Goal: Task Accomplishment & Management: Complete application form

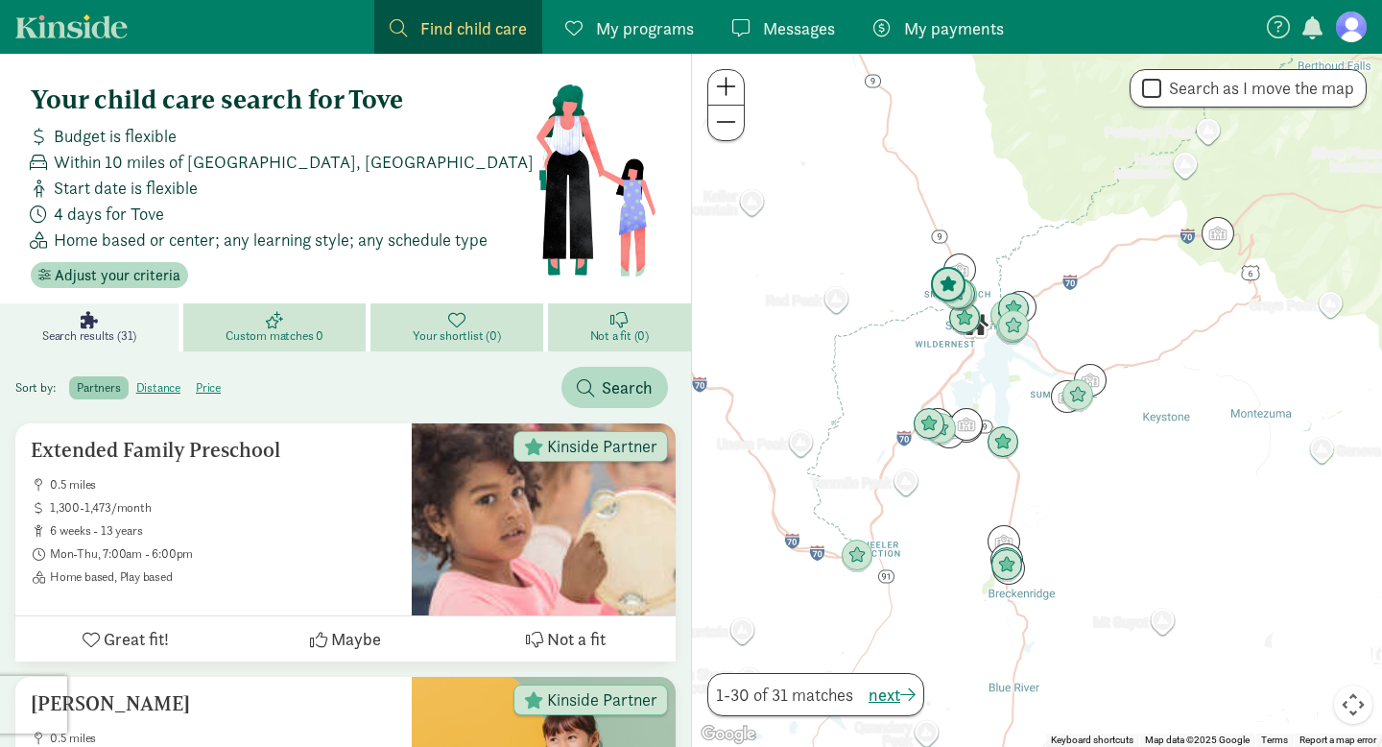
click at [933, 282] on img "Click to see details" at bounding box center [948, 285] width 36 height 36
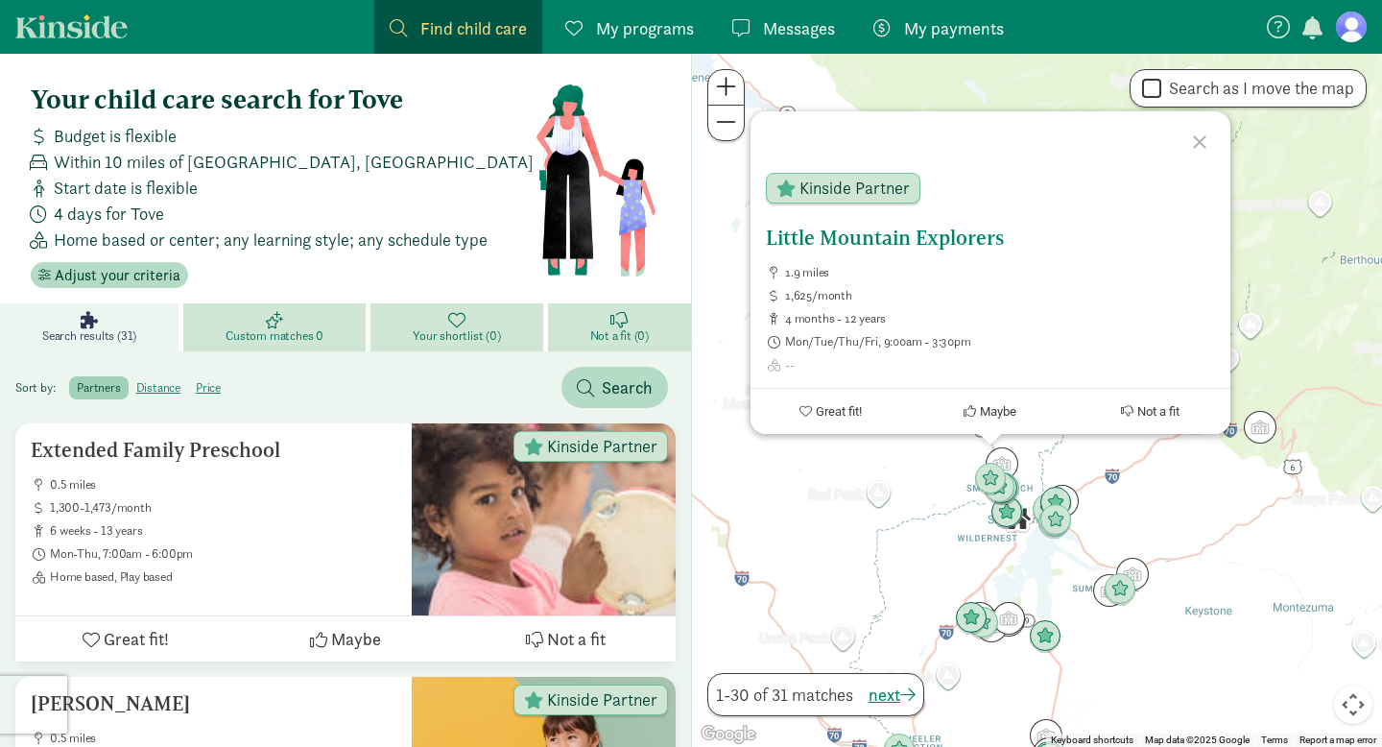
click at [920, 251] on div "Little Mountain Explorers 1.9 miles 1,625/month 4 months - 12 years Mon/Tue/Thu…" at bounding box center [990, 300] width 449 height 146
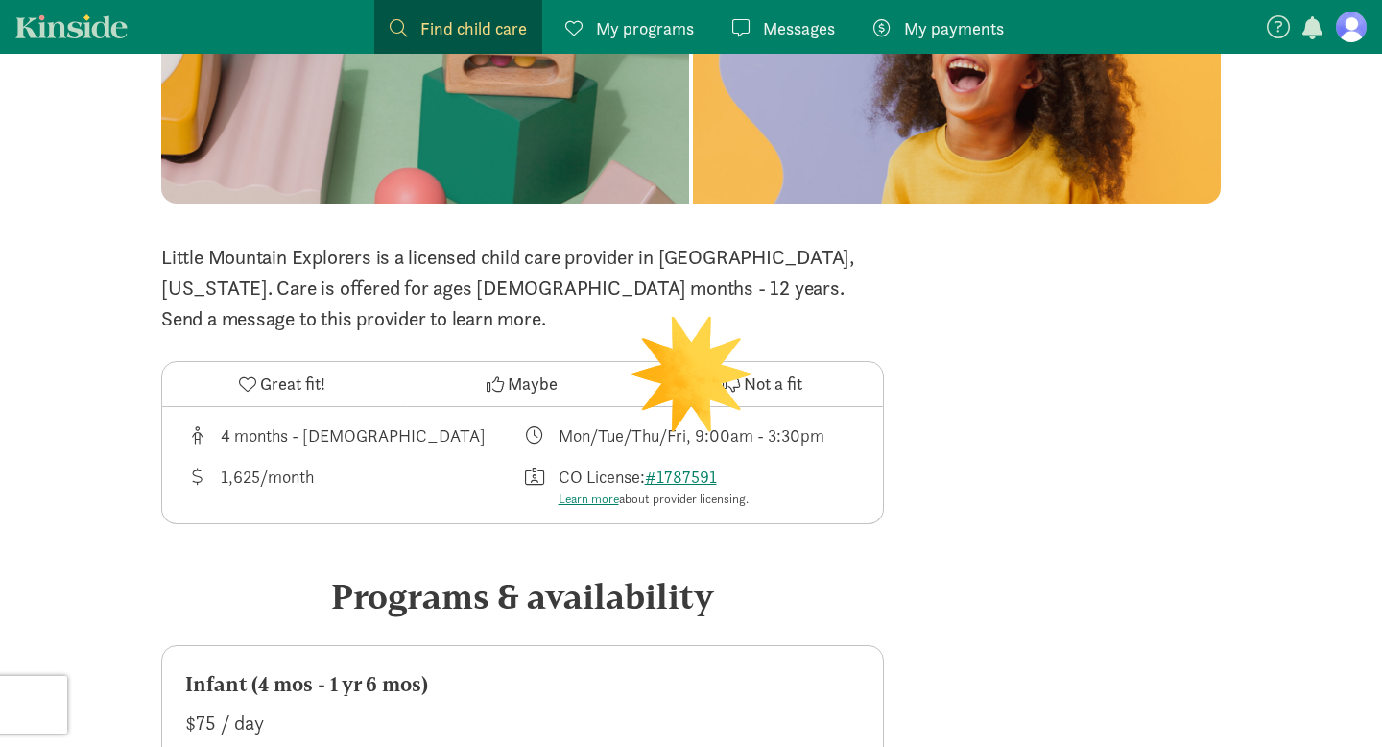
scroll to position [323, 0]
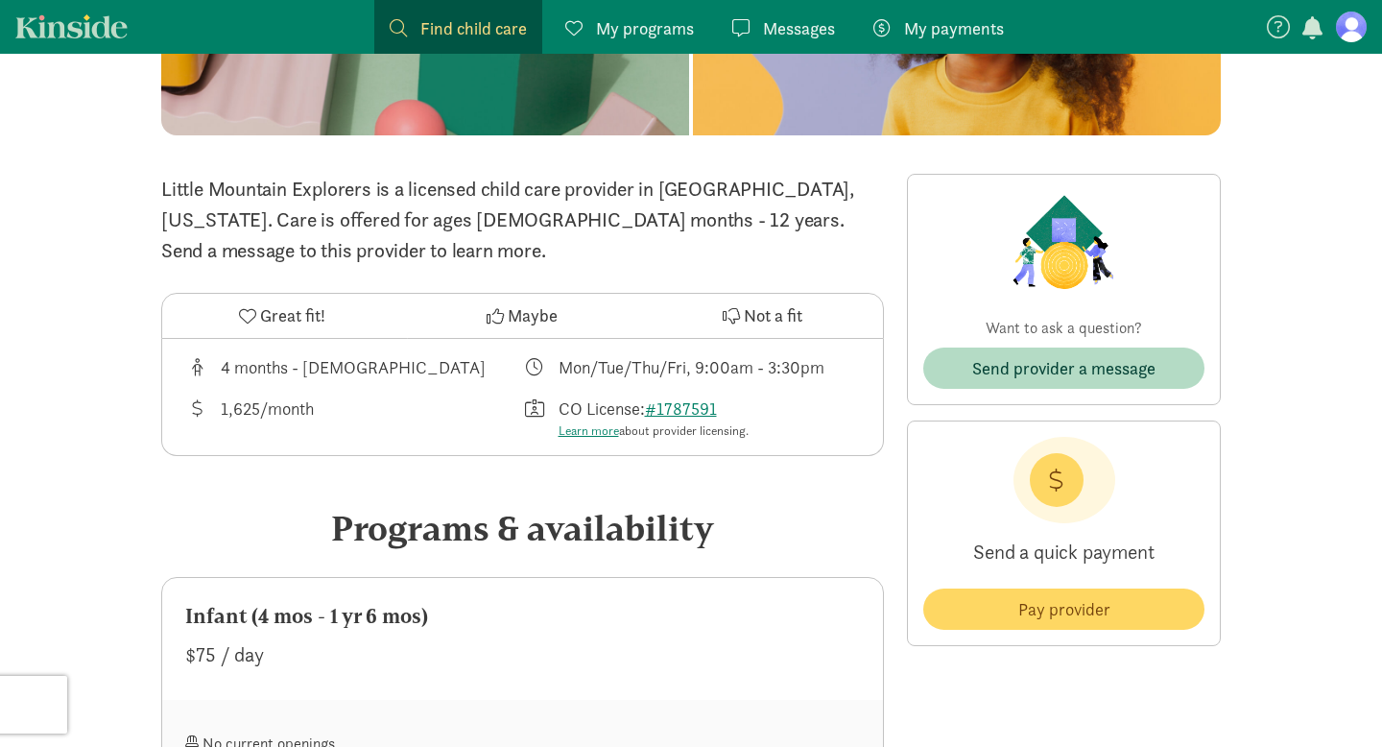
drag, startPoint x: 693, startPoint y: 365, endPoint x: 799, endPoint y: 365, distance: 105.6
click at [799, 365] on div "Mon/Tue/Thu/Fri, 9:00am - 3:30pm" at bounding box center [692, 367] width 266 height 26
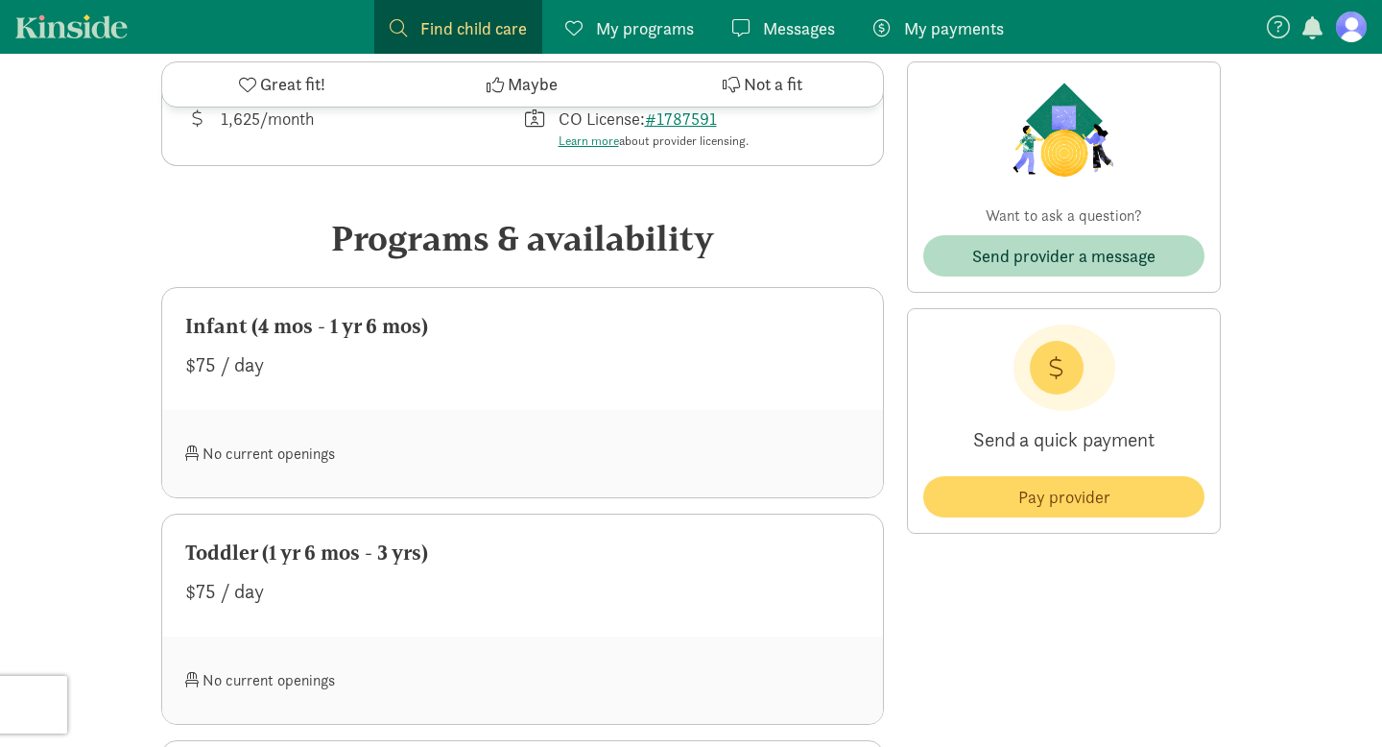
scroll to position [615, 0]
click at [204, 367] on div "$75 / day" at bounding box center [522, 362] width 675 height 31
drag, startPoint x: 197, startPoint y: 360, endPoint x: 212, endPoint y: 360, distance: 15.4
click at [212, 360] on div "$75 / day" at bounding box center [522, 362] width 675 height 31
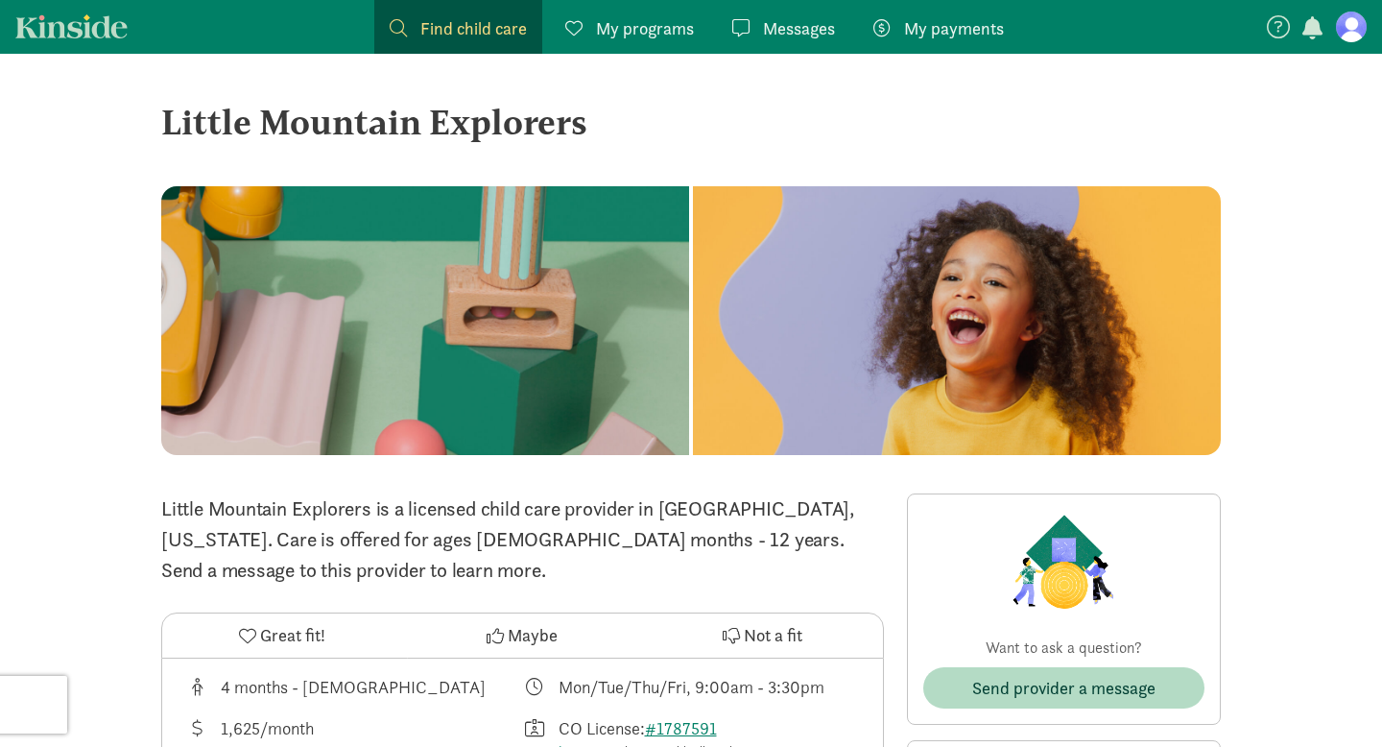
scroll to position [5, 0]
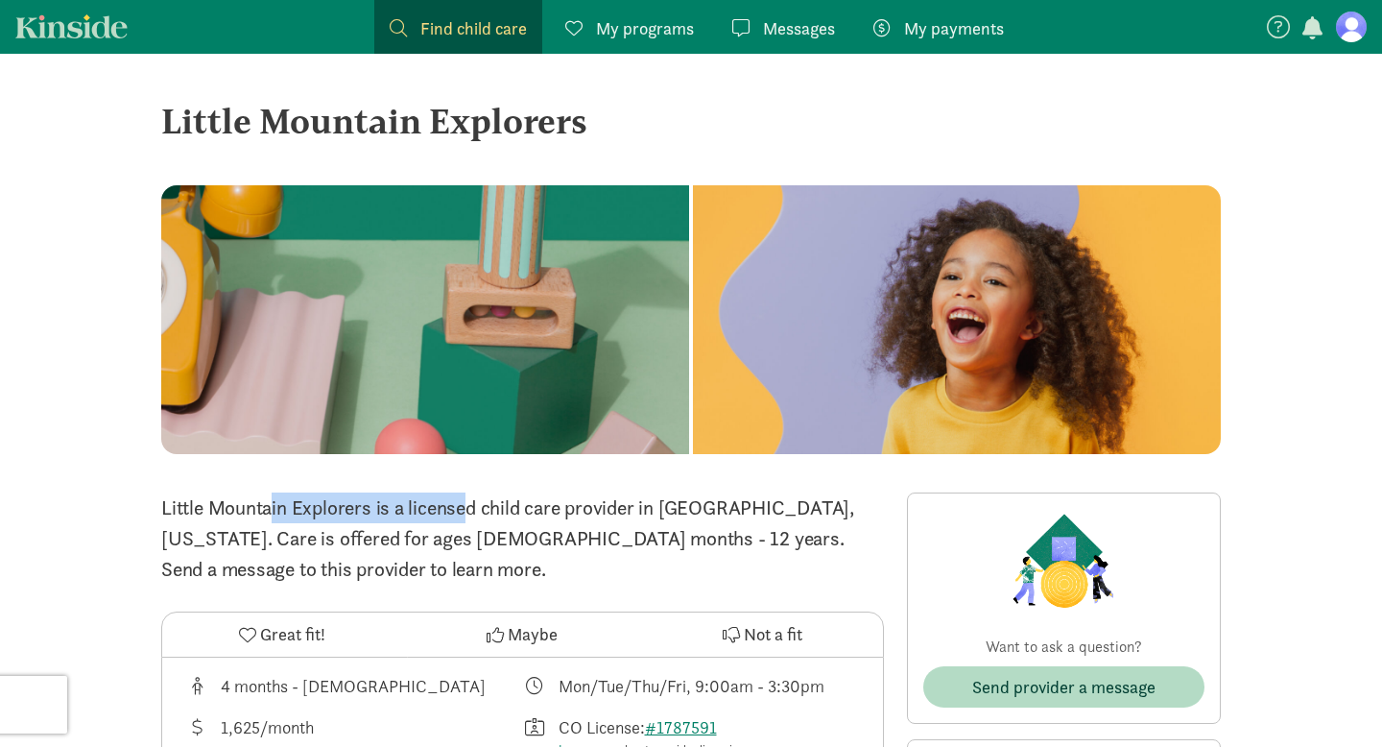
drag, startPoint x: 371, startPoint y: 507, endPoint x: 161, endPoint y: 513, distance: 210.3
click at [161, 513] on p "Little Mountain Explorers is a licensed child care provider in [GEOGRAPHIC_DATA…" at bounding box center [522, 538] width 723 height 92
copy p "Little Mountain Explorers"
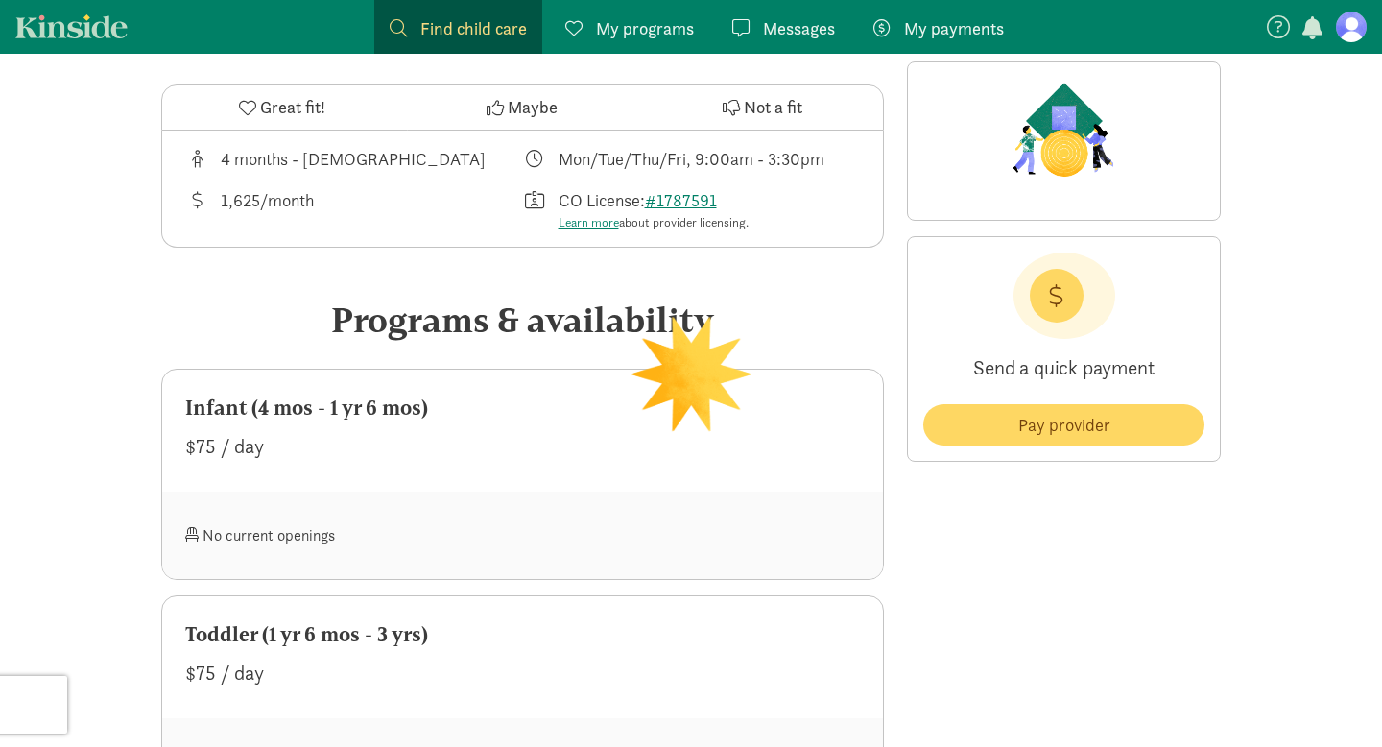
scroll to position [595, 0]
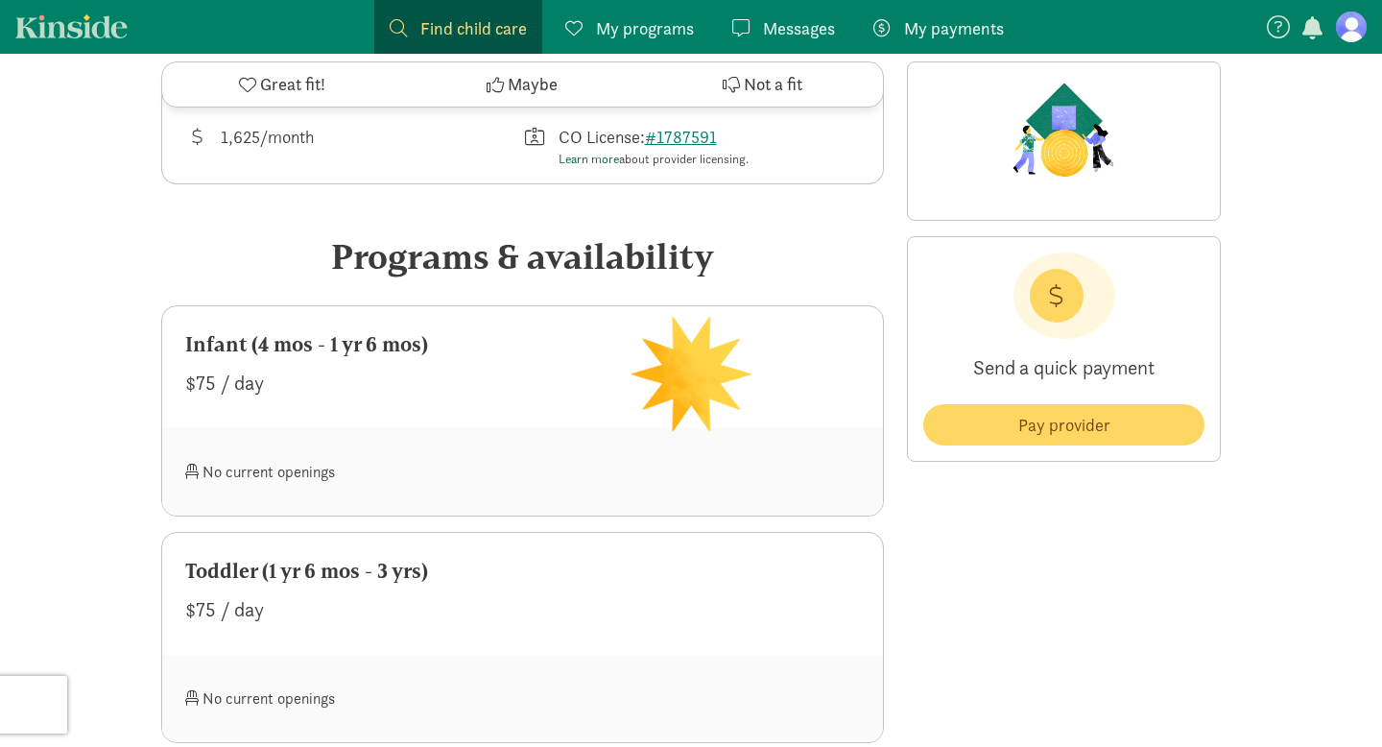
click at [596, 155] on link "Learn more" at bounding box center [589, 159] width 60 height 16
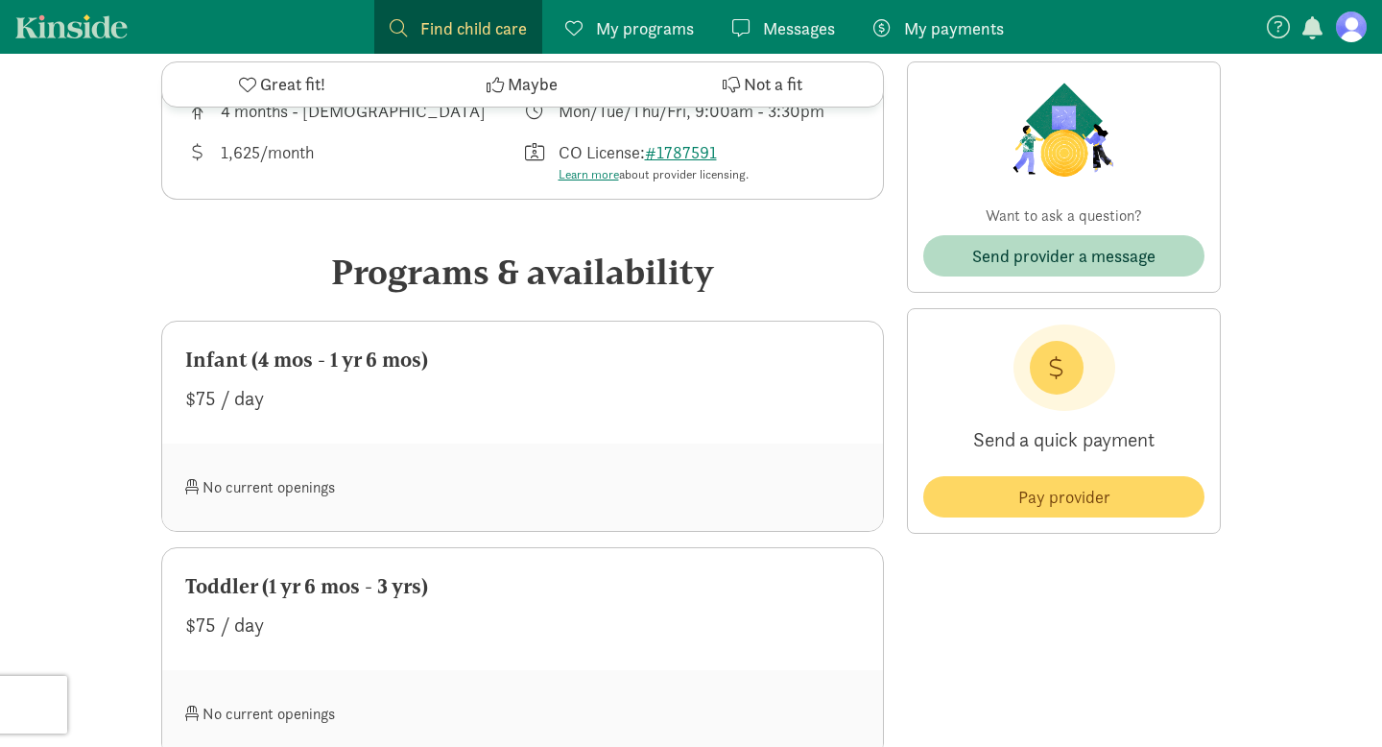
scroll to position [0, 0]
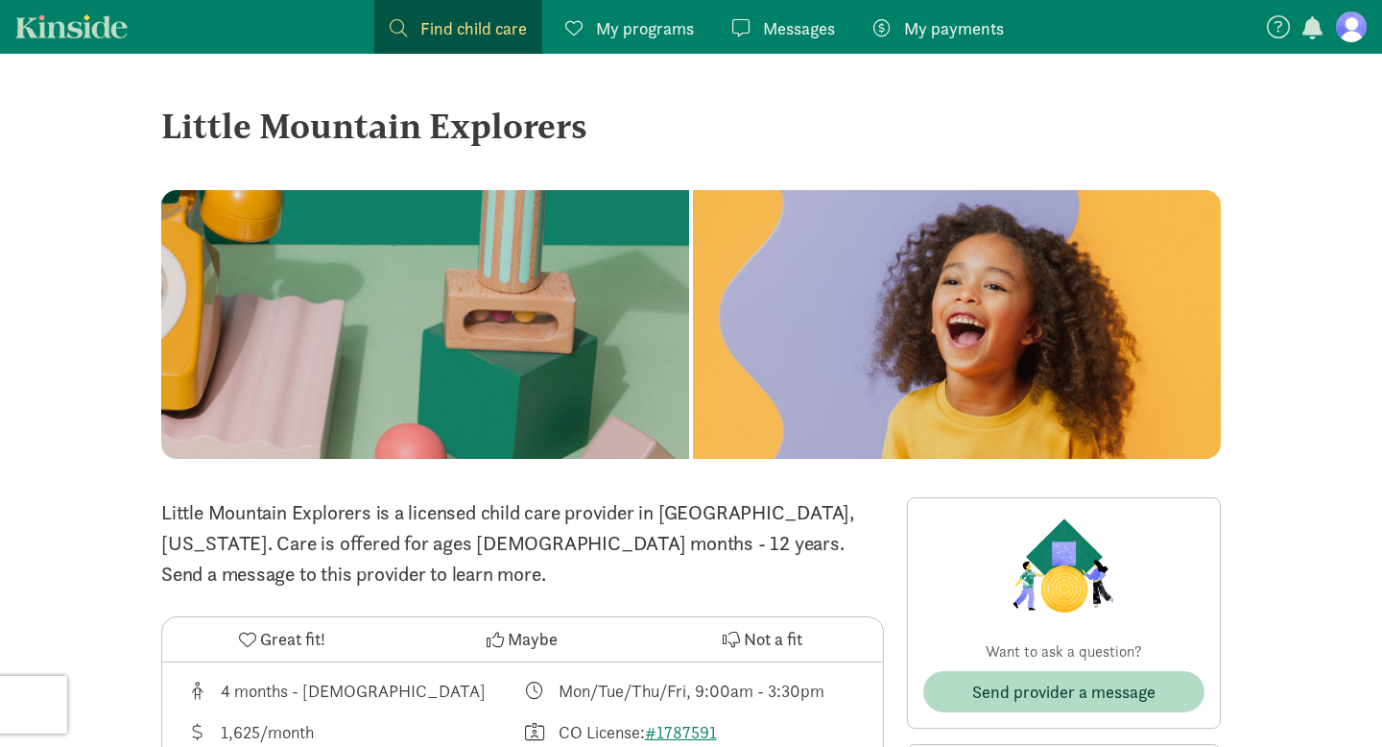
click at [69, 28] on link "Kinside" at bounding box center [71, 26] width 112 height 24
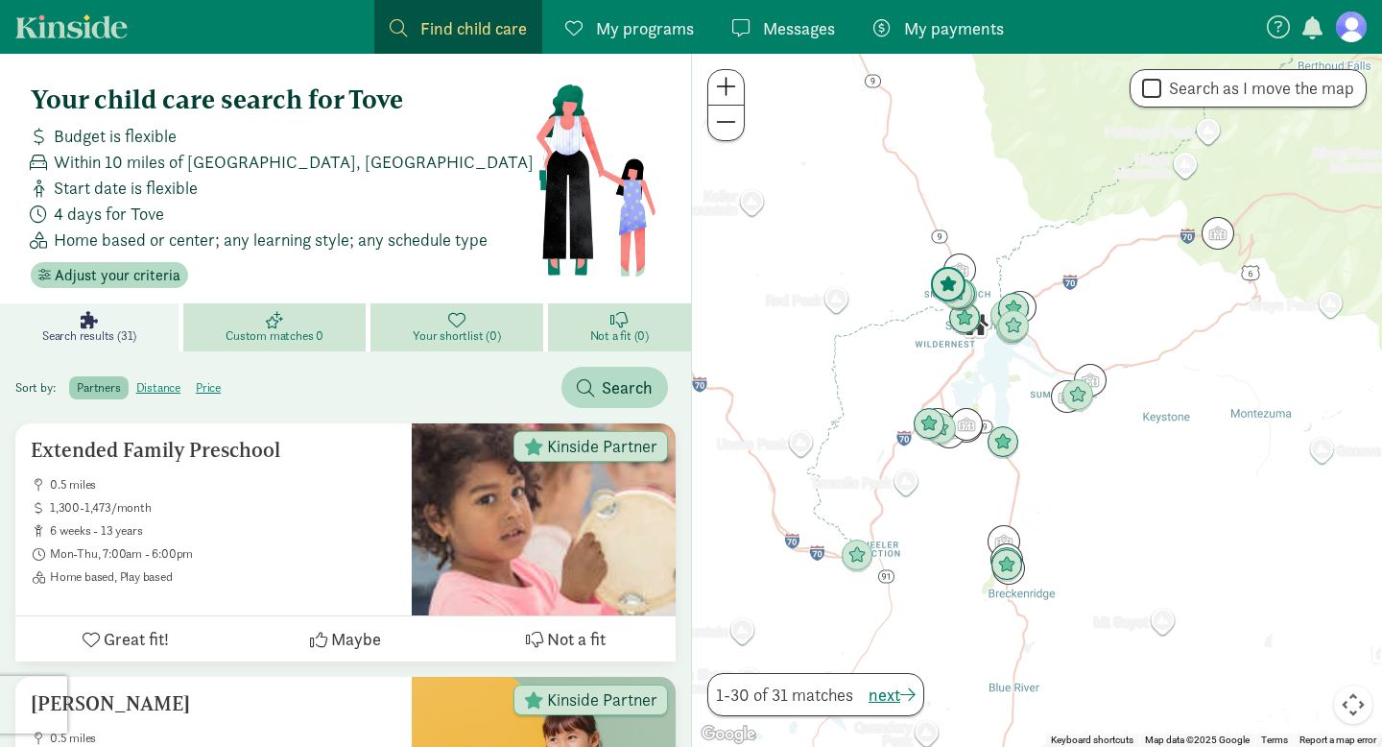
click at [936, 292] on img "Click to see details" at bounding box center [948, 285] width 36 height 36
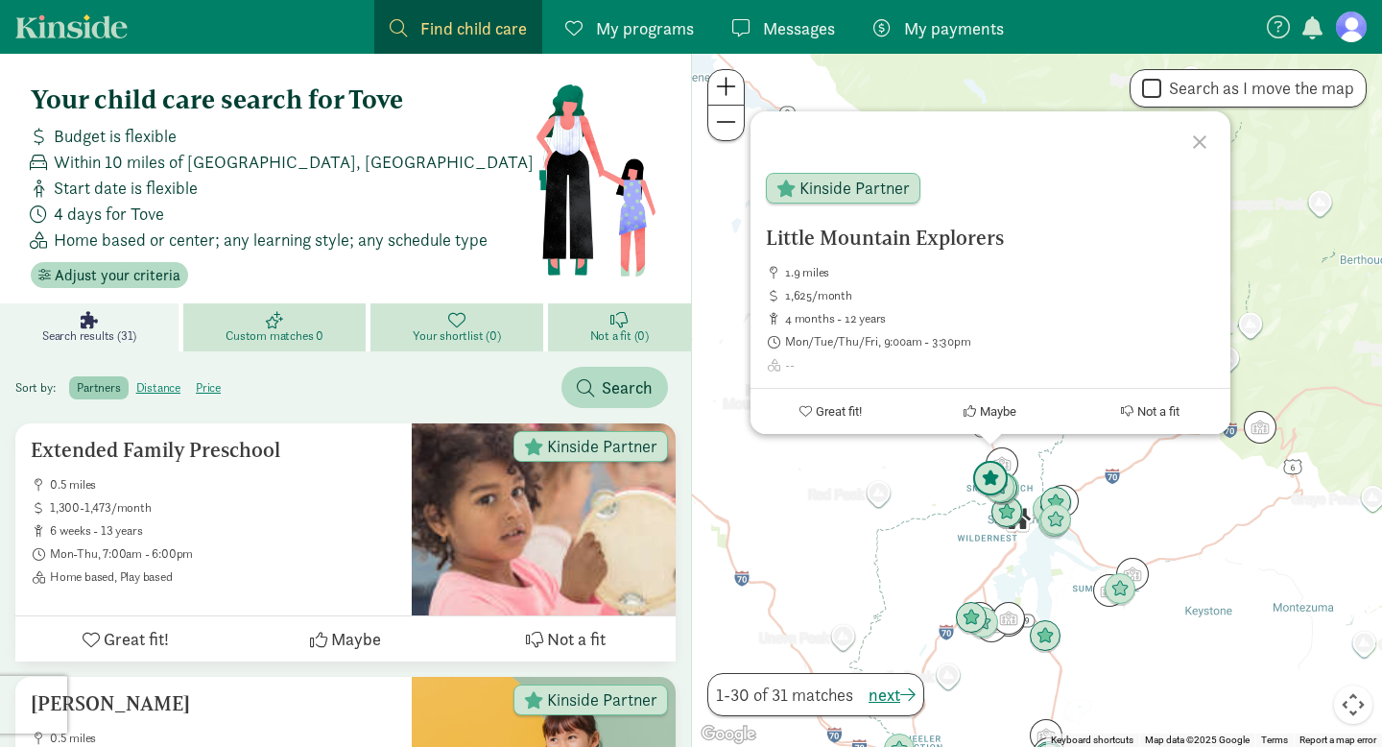
click at [1002, 491] on img "Click to see details" at bounding box center [990, 479] width 36 height 36
click at [1005, 494] on img "Click to see details" at bounding box center [990, 479] width 36 height 36
click at [1010, 496] on img "Click to see details" at bounding box center [999, 487] width 36 height 36
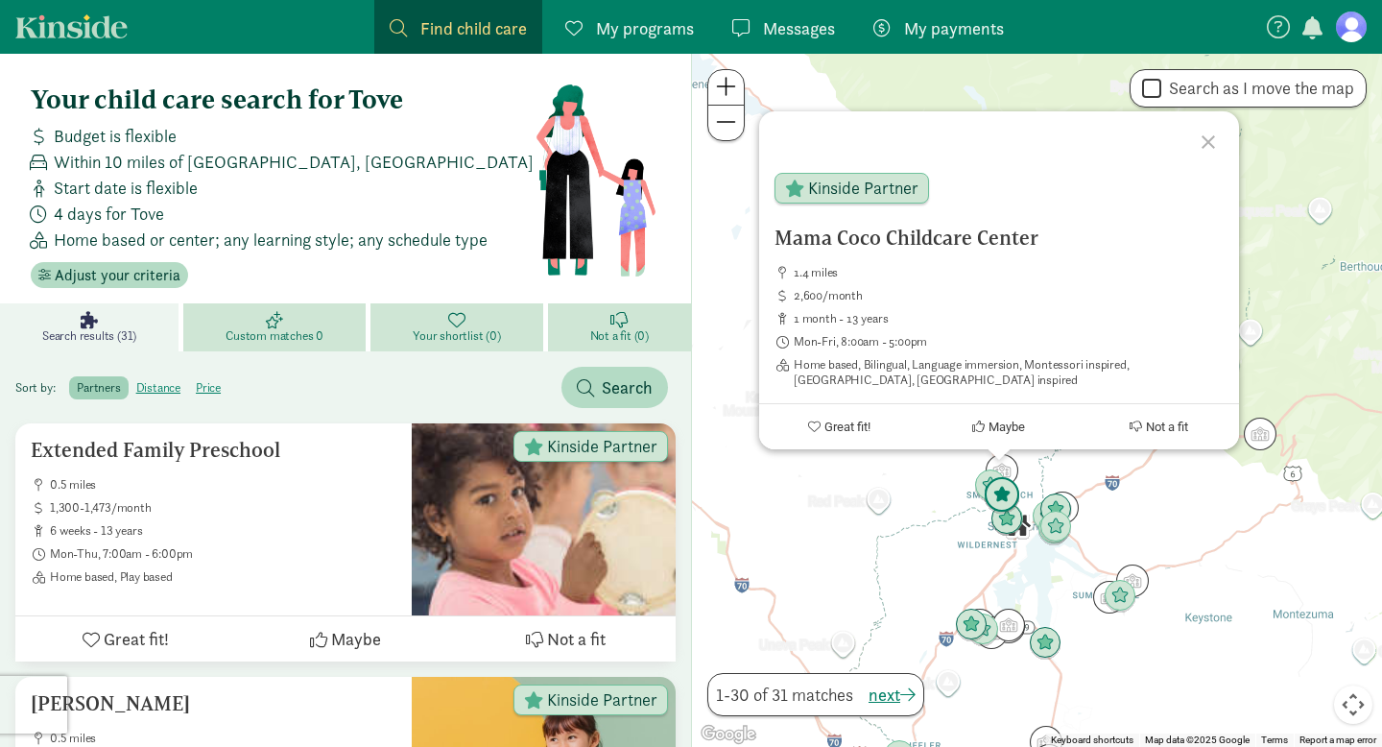
click at [1018, 495] on img "Click to see details" at bounding box center [1002, 495] width 36 height 36
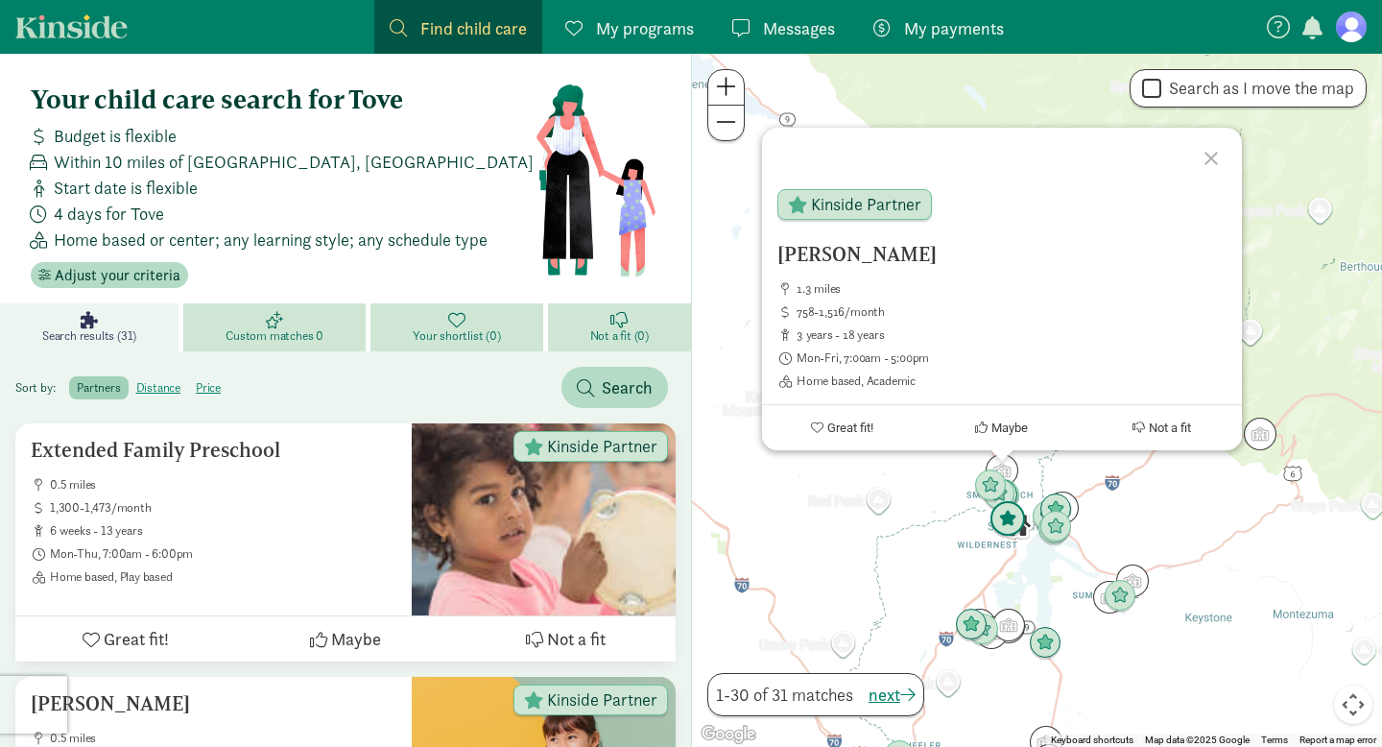
click at [1007, 525] on img "Click to see details" at bounding box center [1008, 519] width 36 height 36
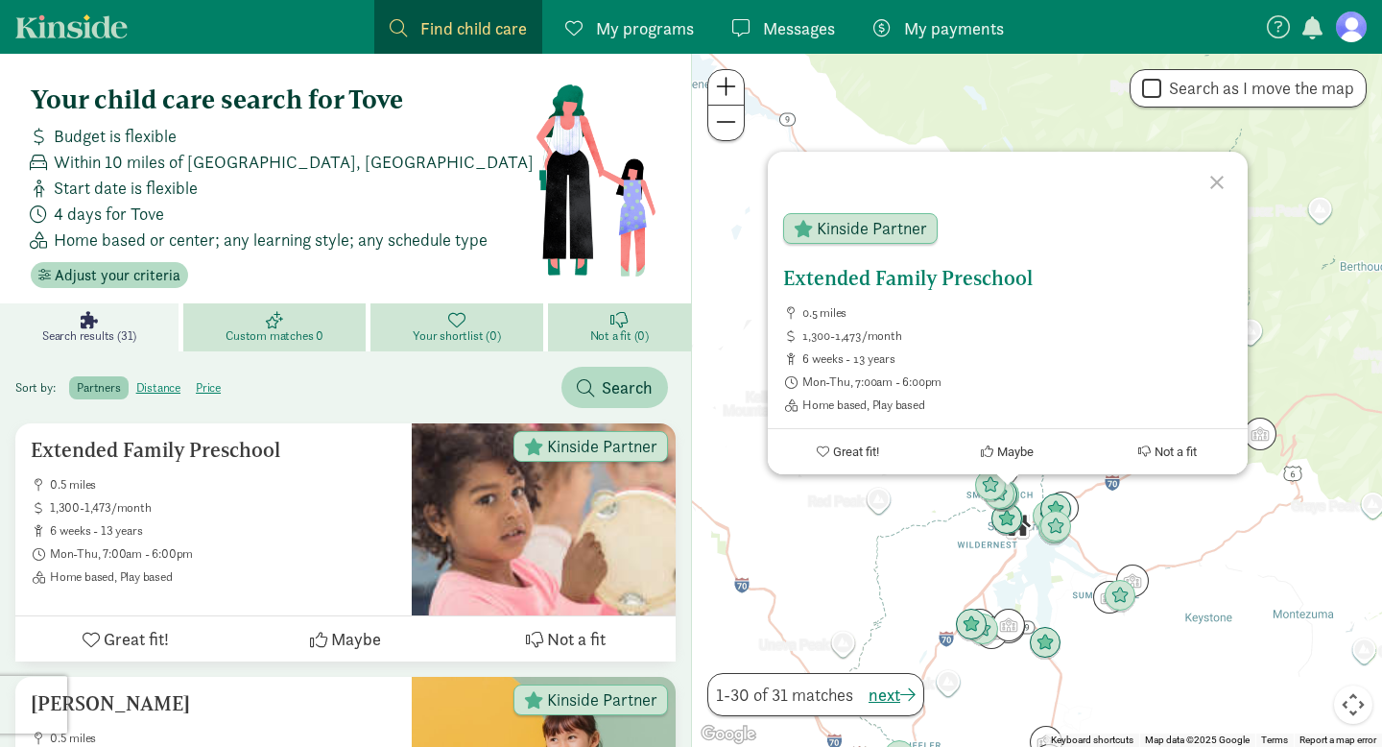
click at [962, 278] on h5 "Extended Family Preschool" at bounding box center [1007, 278] width 449 height 23
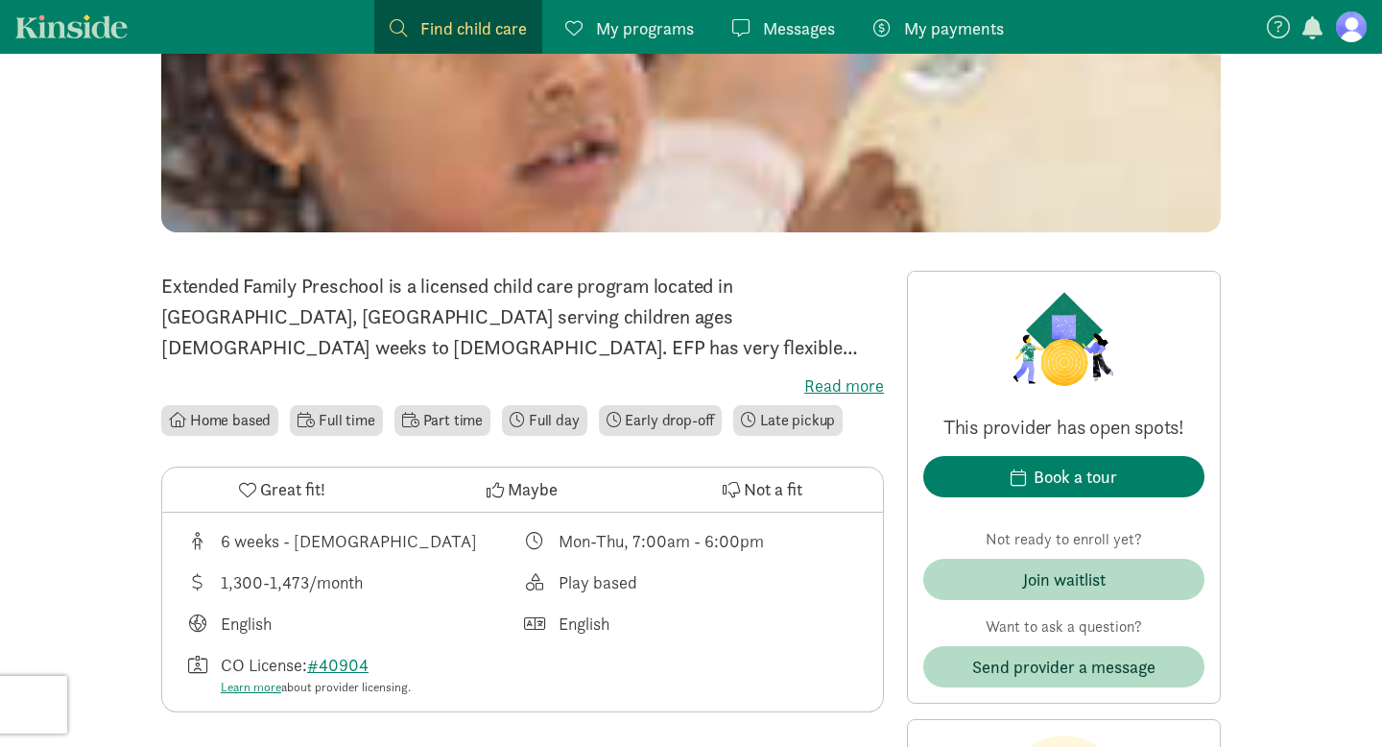
scroll to position [421, 0]
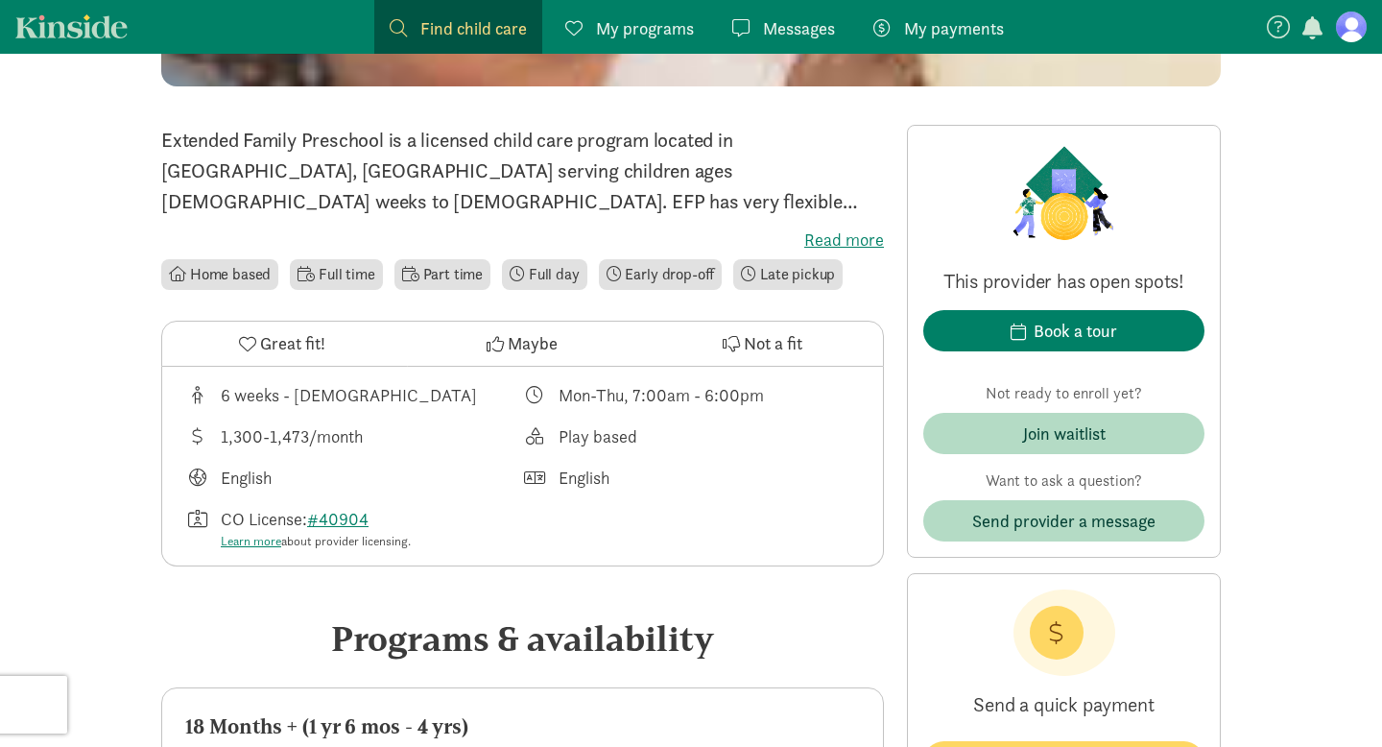
click at [869, 242] on label "Read more" at bounding box center [522, 239] width 723 height 23
click at [0, 0] on input "Read more" at bounding box center [0, 0] width 0 height 0
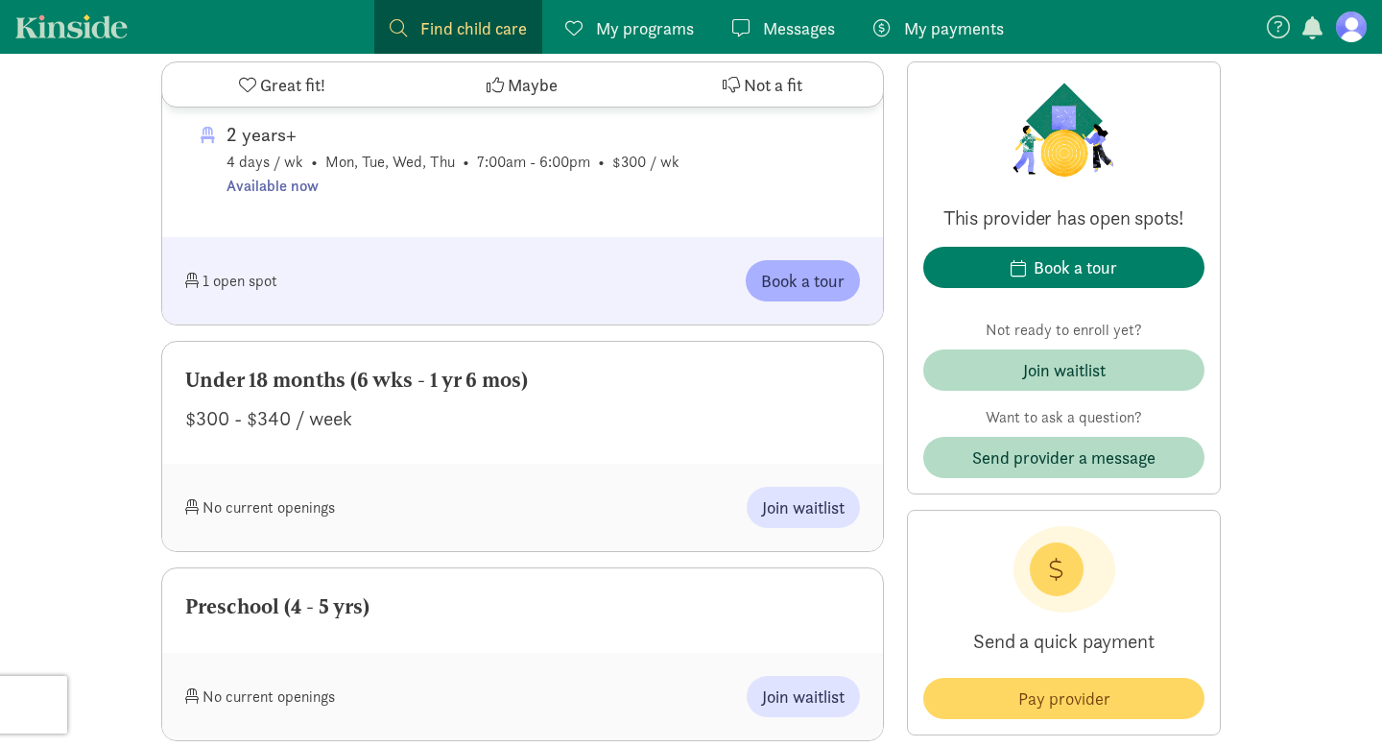
scroll to position [1205, 0]
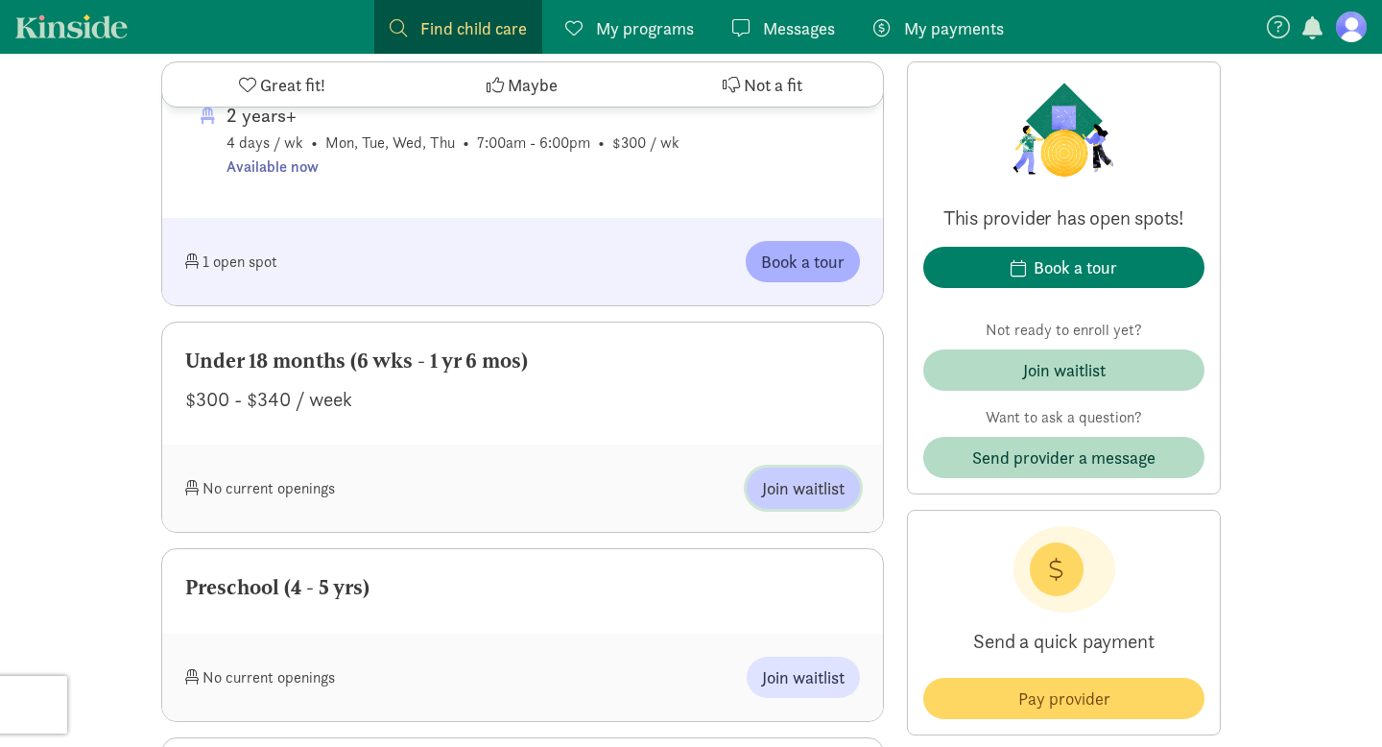
click at [801, 475] on span "Join waitlist" at bounding box center [803, 488] width 83 height 26
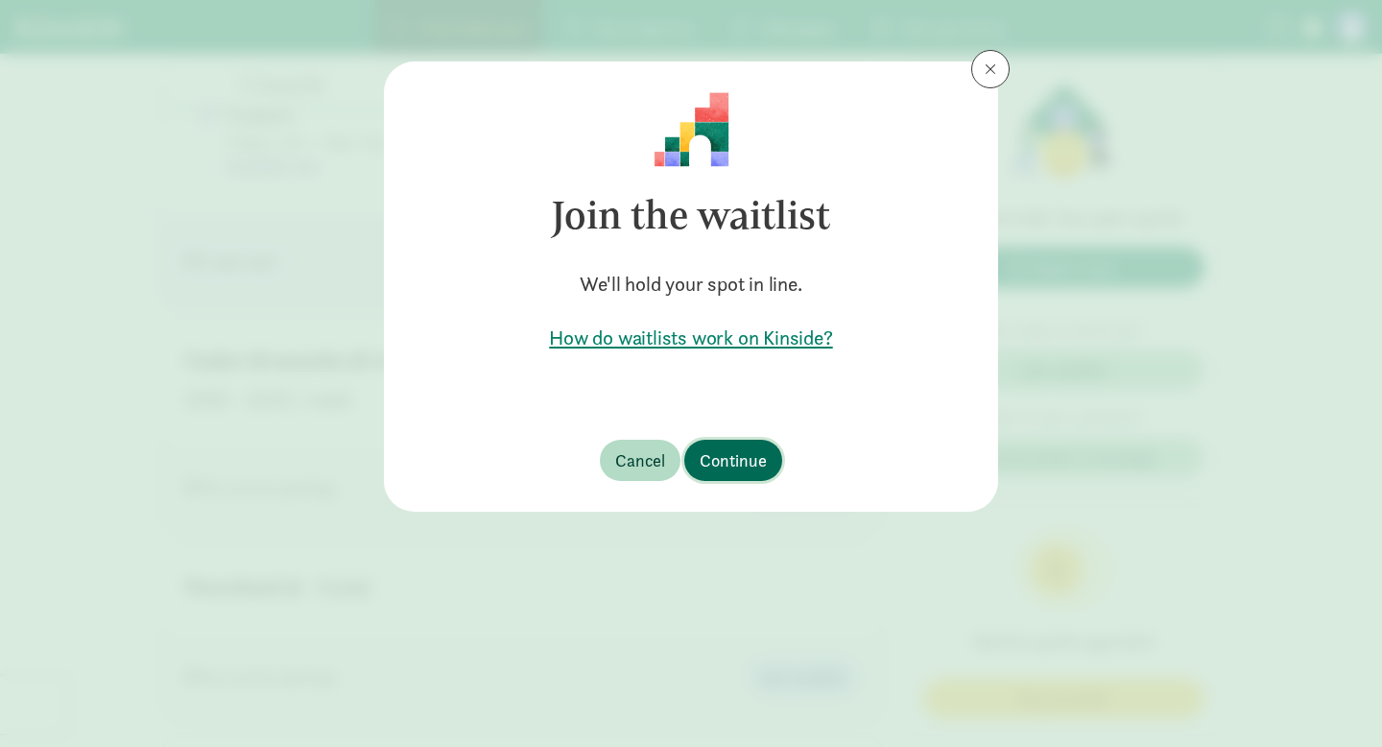
click at [726, 464] on span "Continue" at bounding box center [733, 460] width 67 height 26
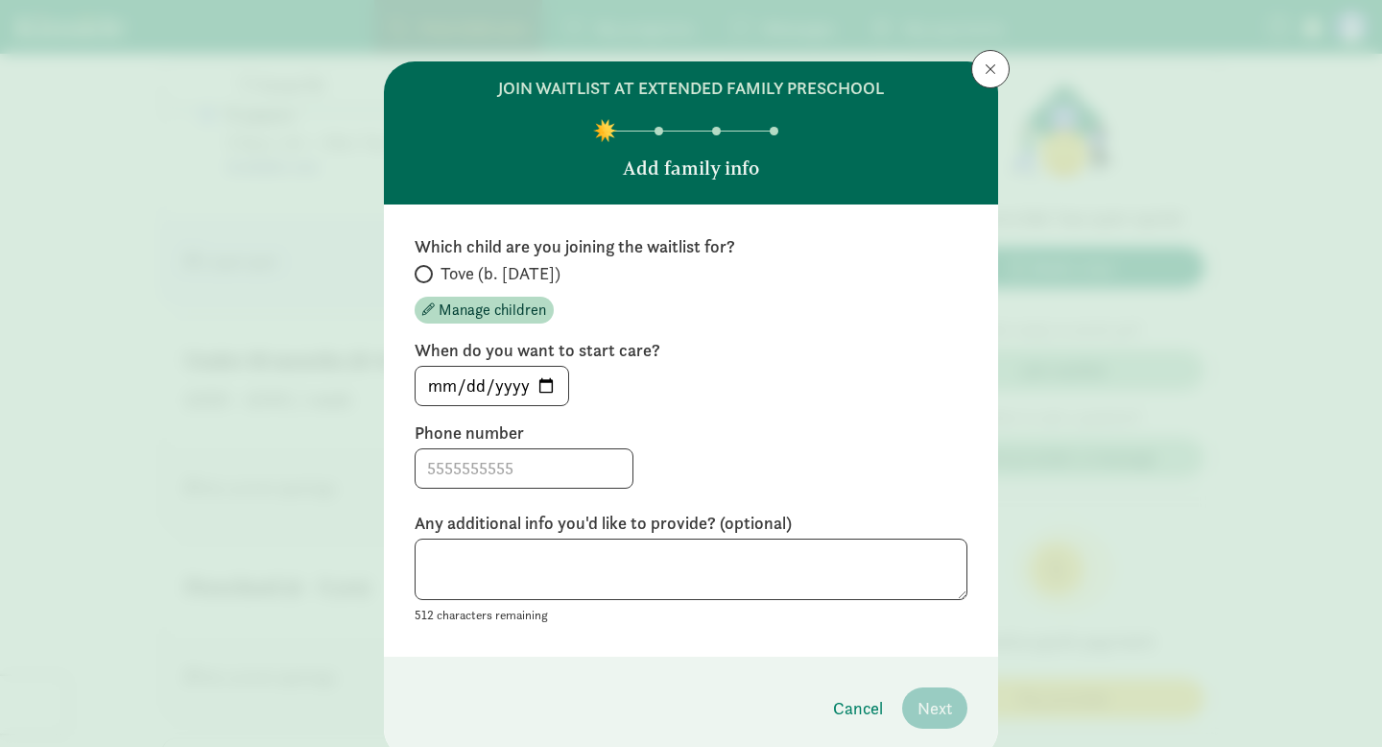
scroll to position [7, 0]
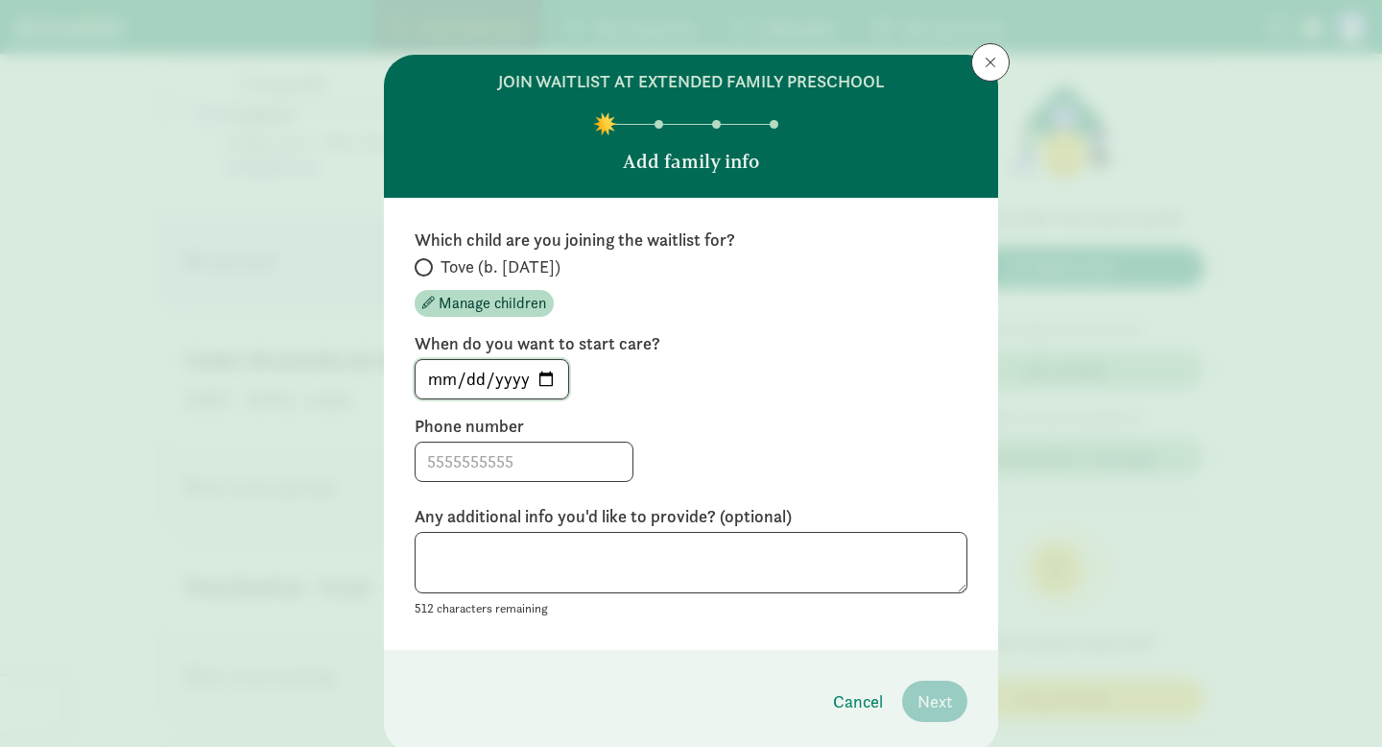
click at [536, 388] on input "2025-09-05" at bounding box center [492, 379] width 153 height 38
click at [552, 388] on input "2025-10-06" at bounding box center [492, 379] width 153 height 38
type input "2025-10-27"
click at [539, 465] on input at bounding box center [524, 461] width 217 height 38
type input "2077522969"
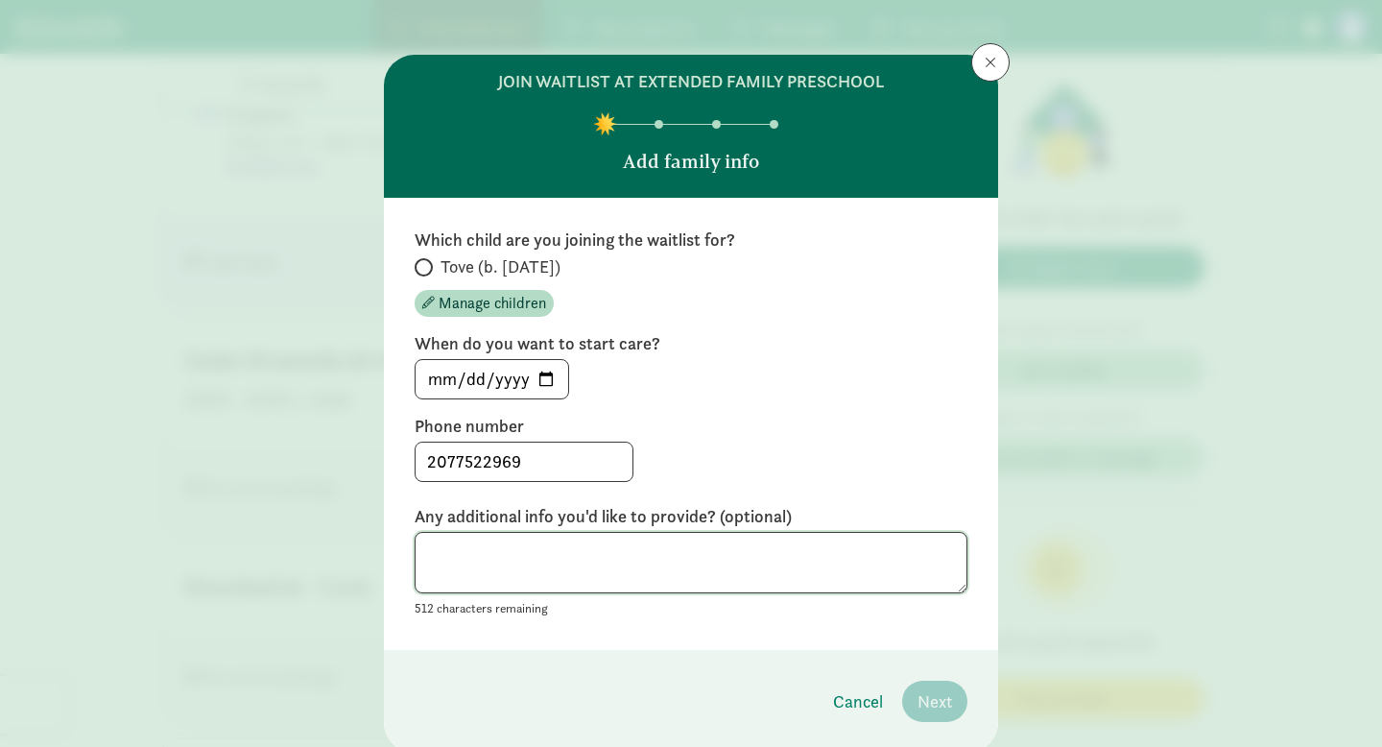
click at [695, 572] on textarea at bounding box center [691, 563] width 553 height 62
click at [424, 262] on input "Tove (b. July 2025)" at bounding box center [421, 267] width 12 height 12
radio input "true"
click at [924, 704] on span "Next" at bounding box center [935, 701] width 35 height 26
